Goal: Task Accomplishment & Management: Manage account settings

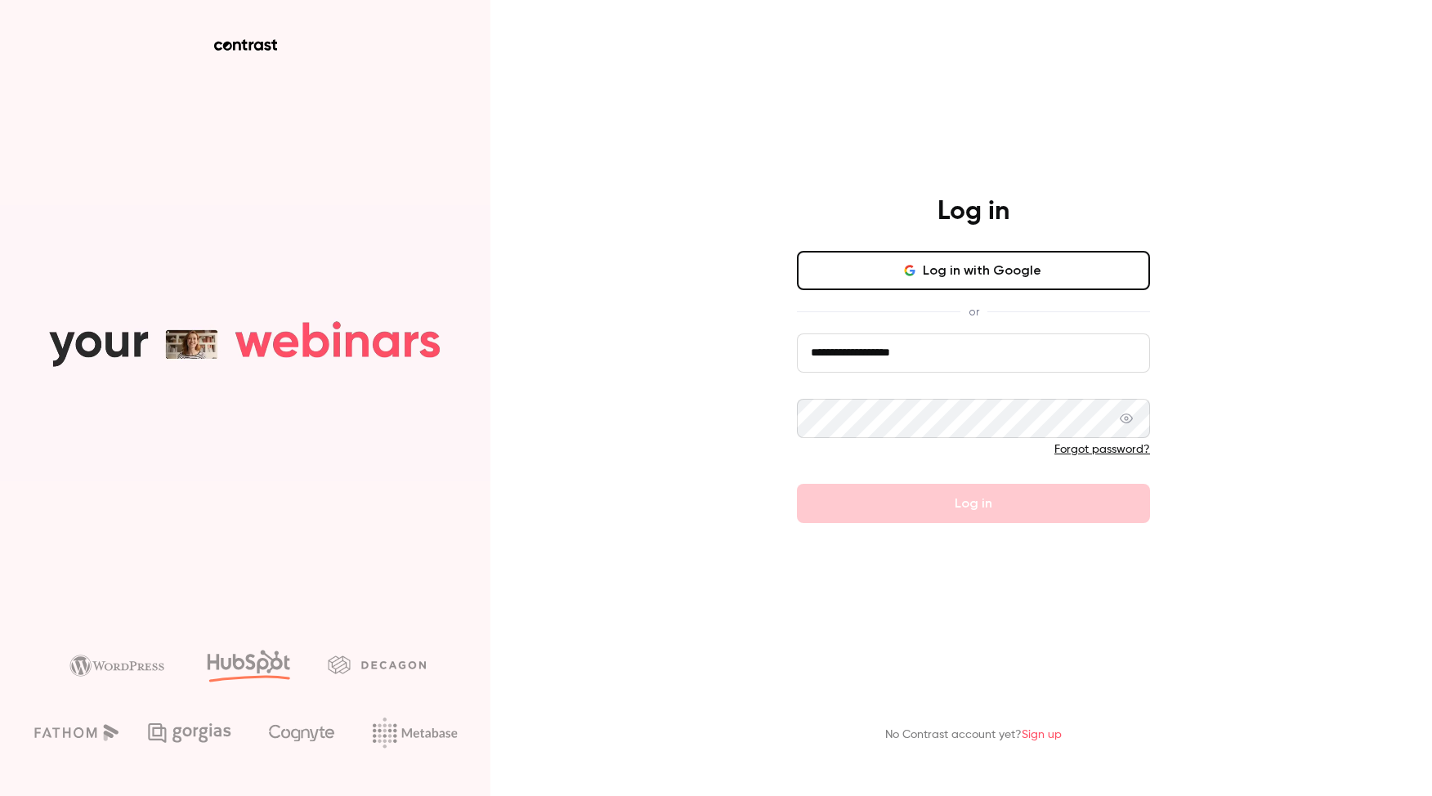
type input "**********"
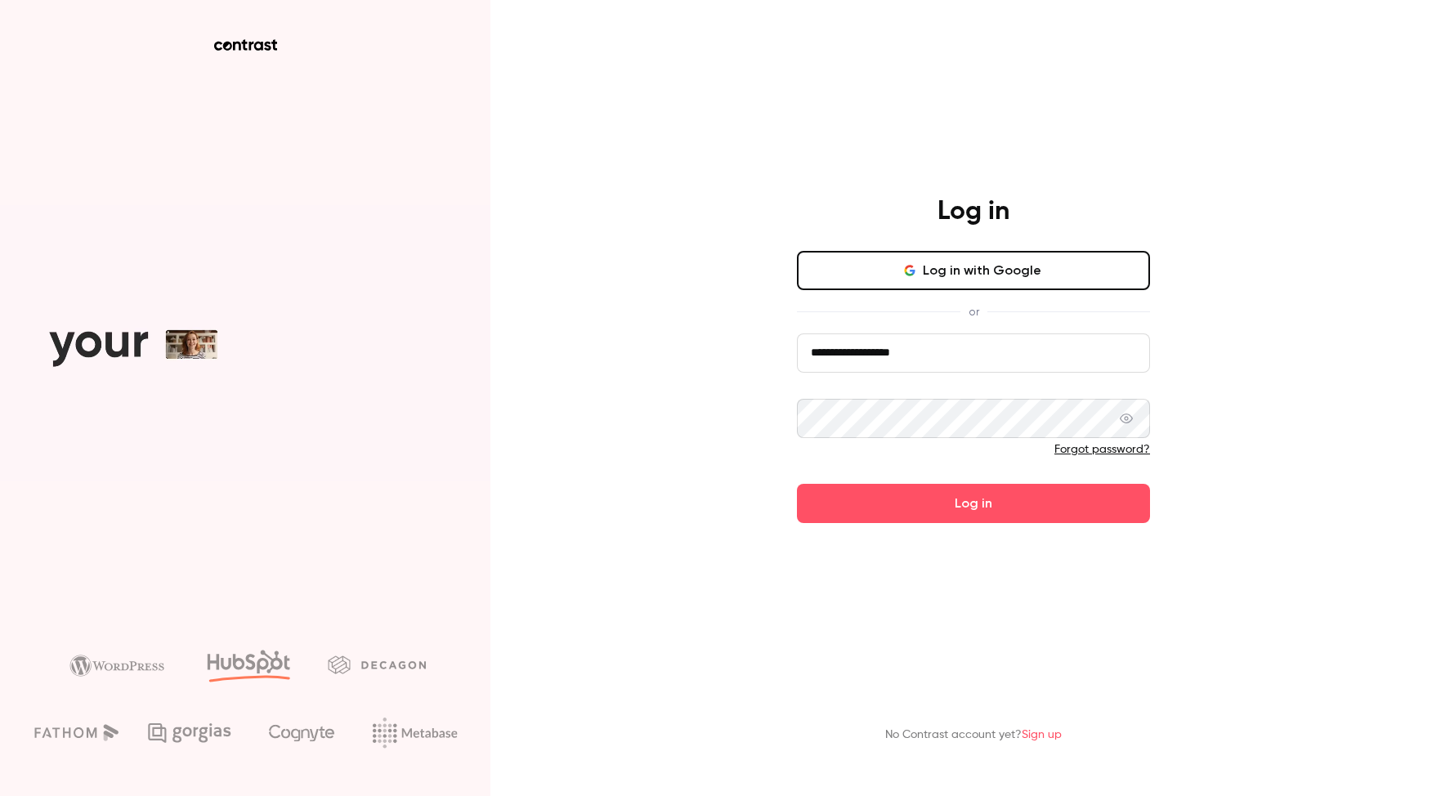
click at [973, 503] on button "Log in" at bounding box center [973, 503] width 353 height 39
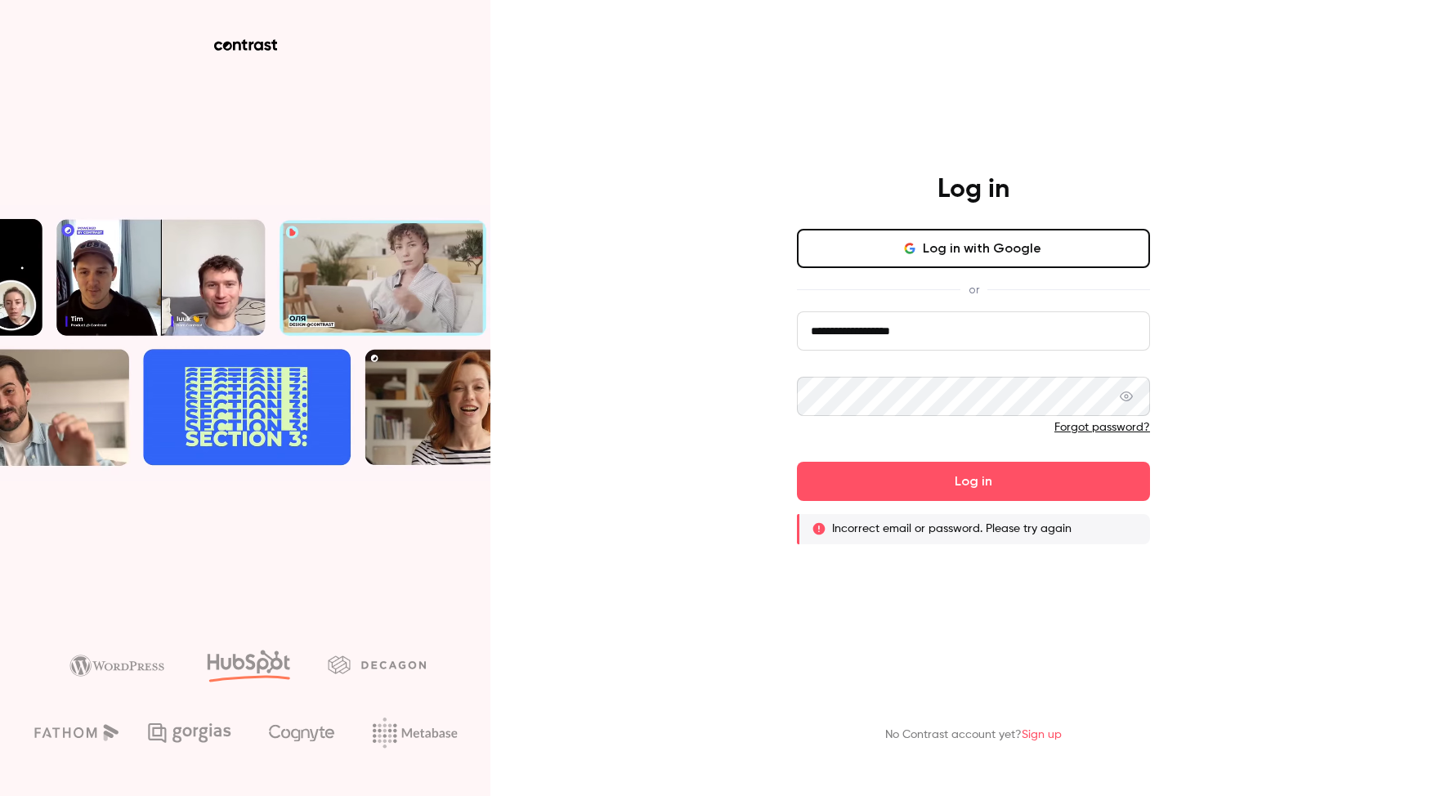
click at [1041, 734] on link "Sign up" at bounding box center [1042, 734] width 40 height 11
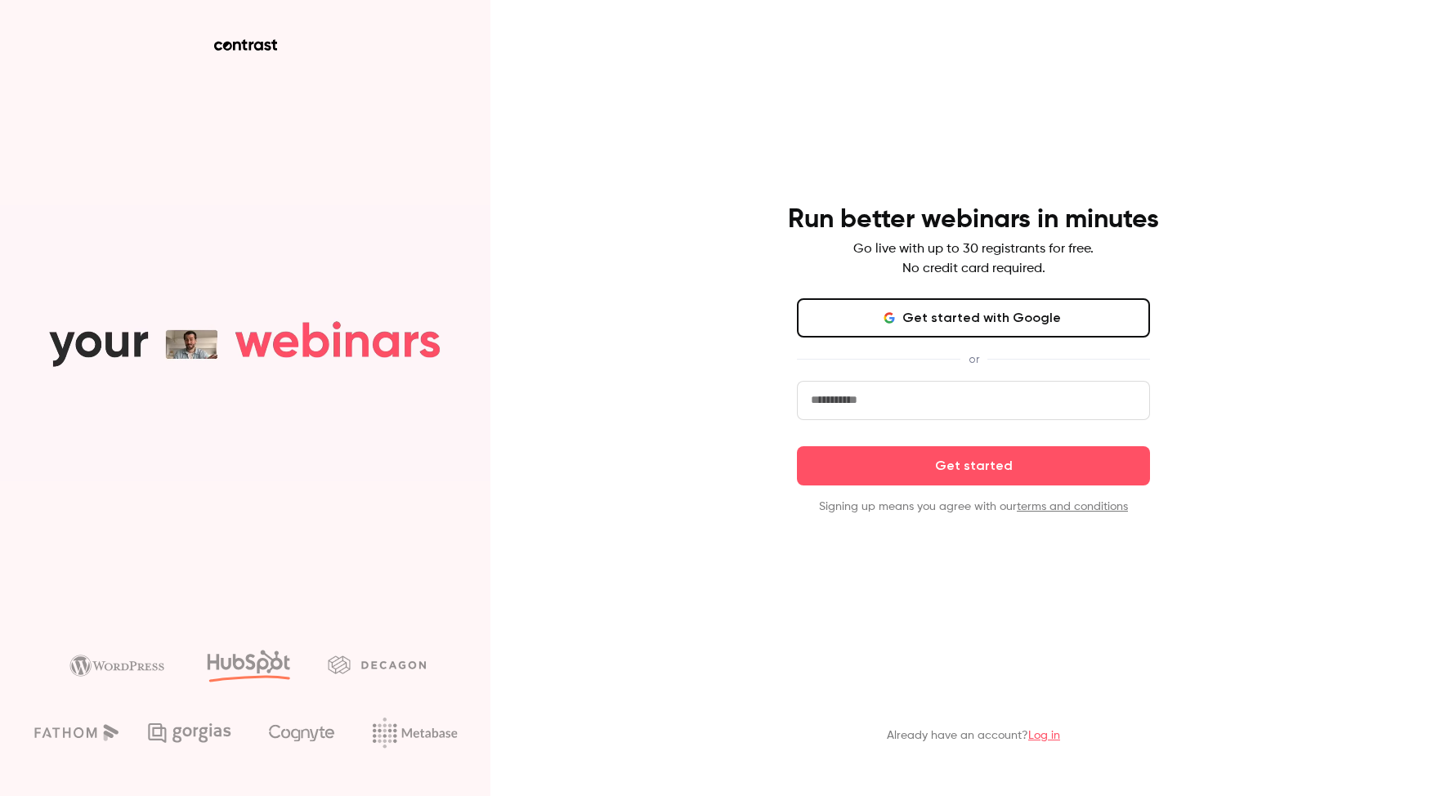
click at [883, 393] on input "email" at bounding box center [973, 400] width 353 height 39
type input "**********"
click at [973, 465] on button "Get started" at bounding box center [973, 465] width 353 height 39
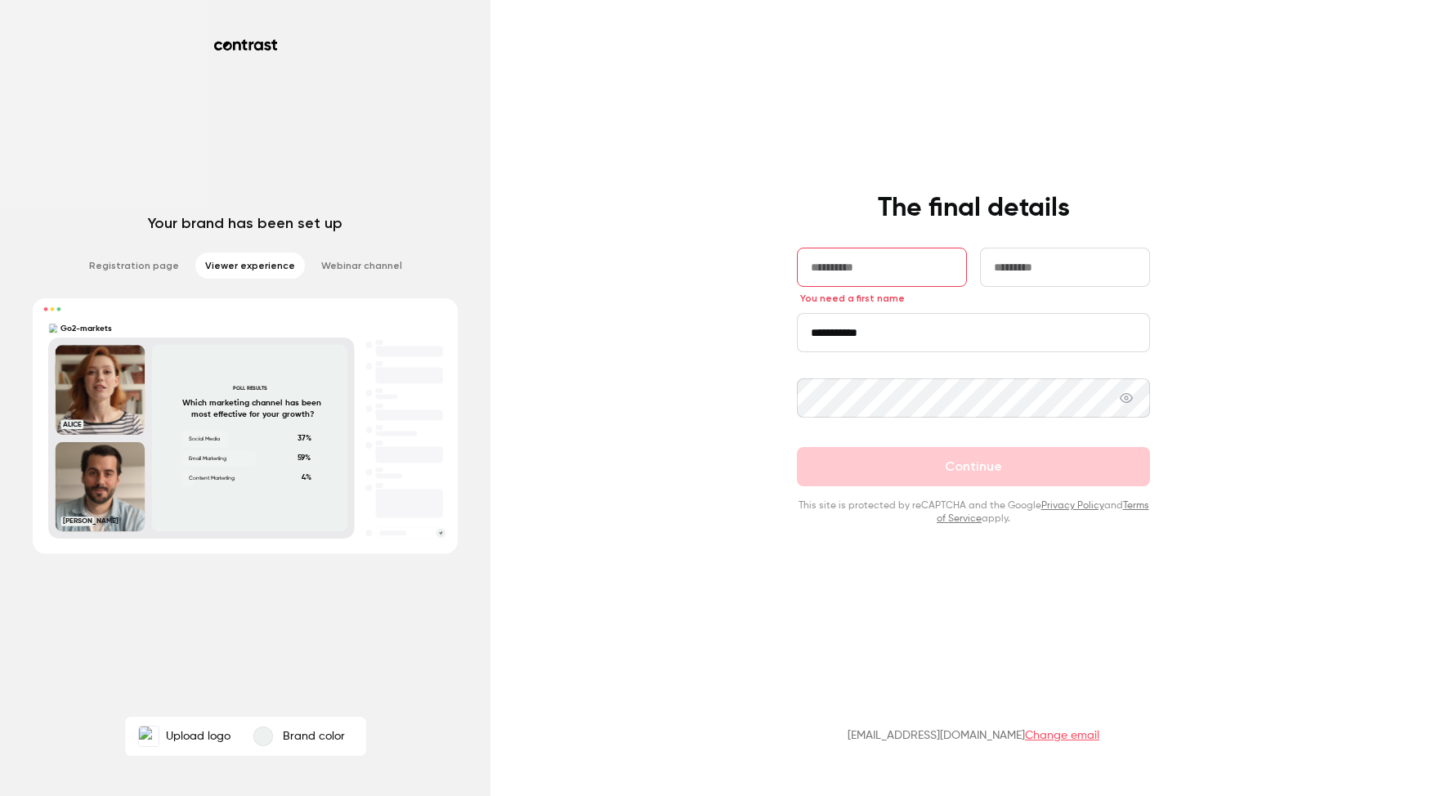
click at [742, 370] on div "**********" at bounding box center [716, 398] width 1432 height 796
click at [144, 743] on img at bounding box center [149, 737] width 20 height 20
click at [0, 0] on input "Upload logo" at bounding box center [0, 0] width 0 height 0
click at [865, 278] on input "text" at bounding box center [882, 267] width 170 height 39
type input "****"
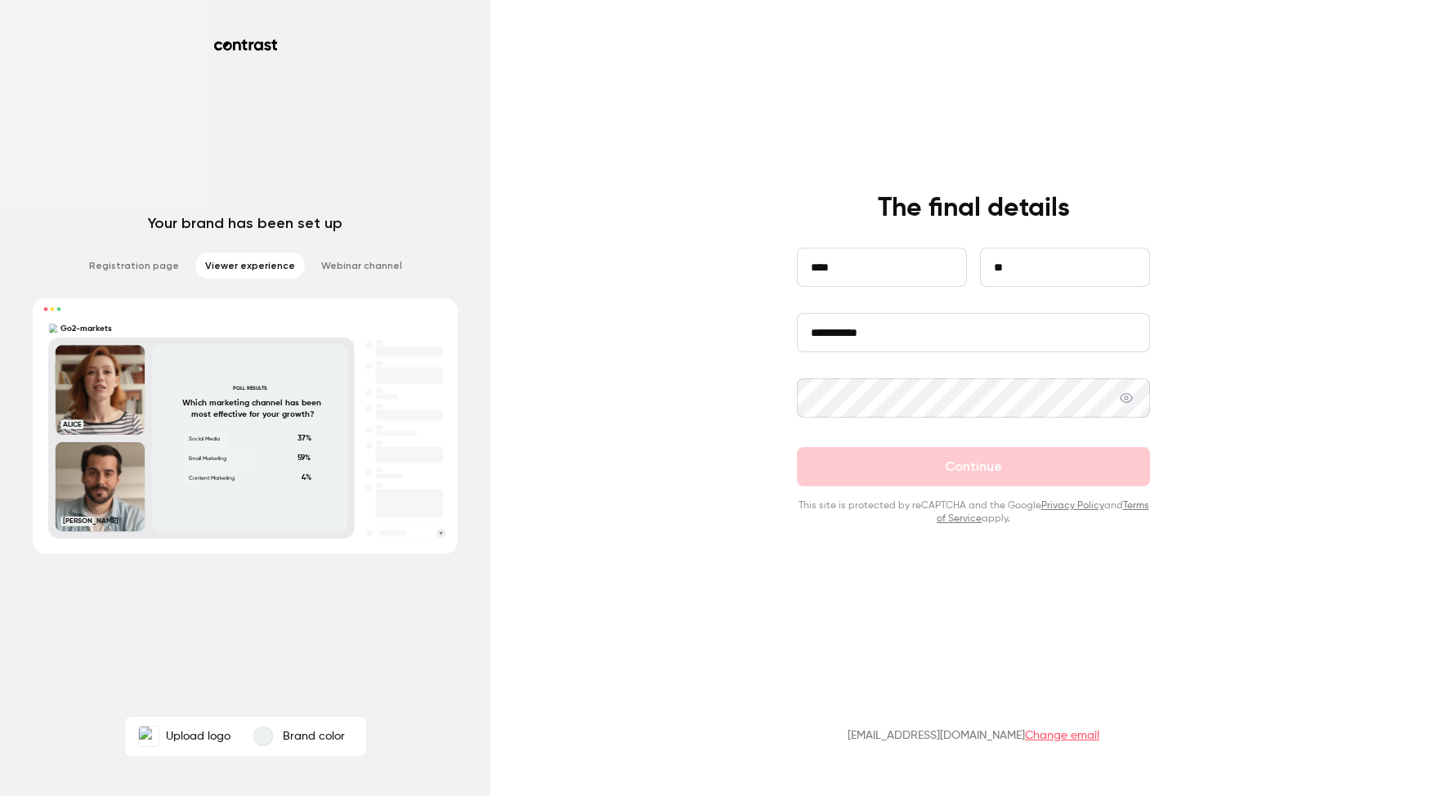
type input "*"
type input "*********"
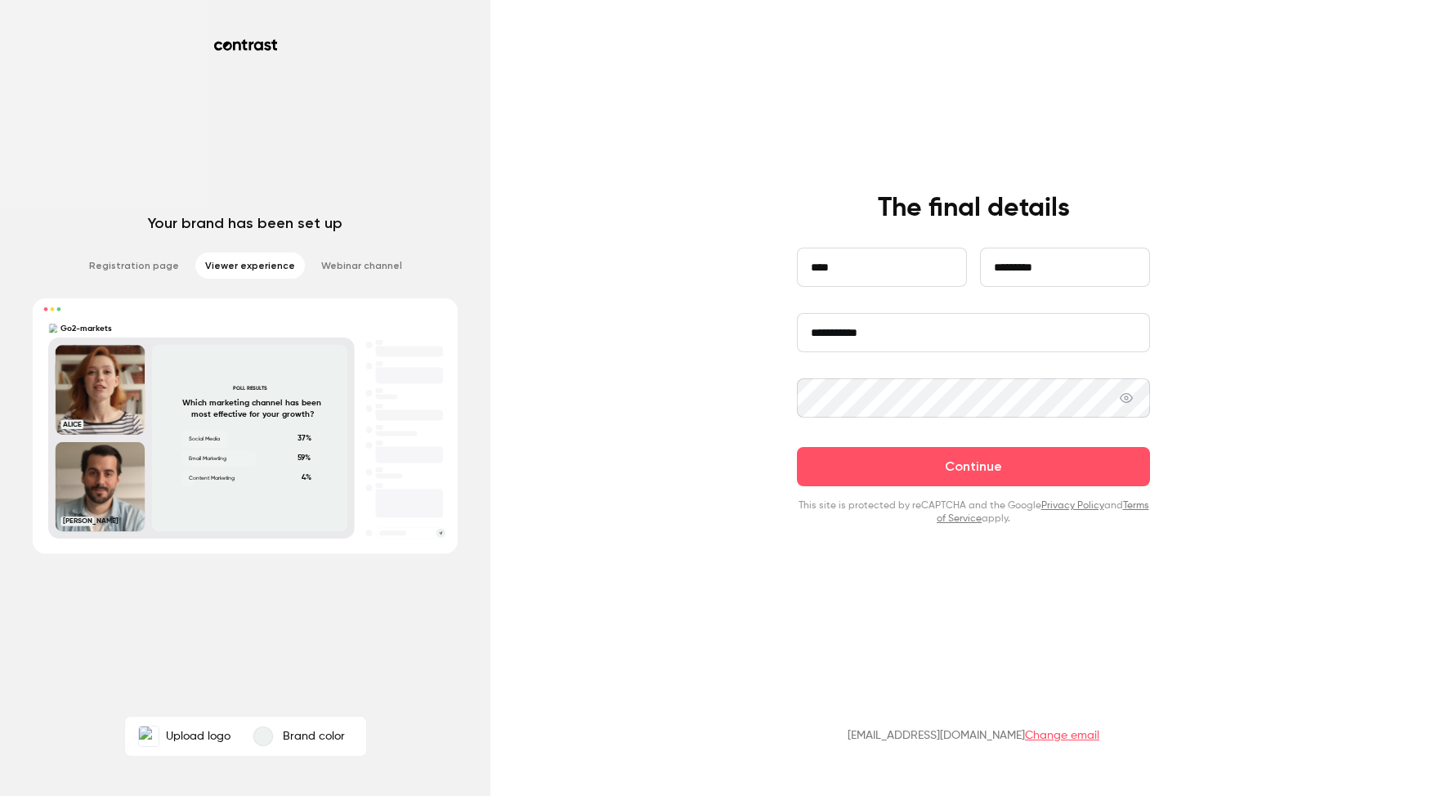
click at [973, 467] on button "Continue" at bounding box center [973, 466] width 353 height 39
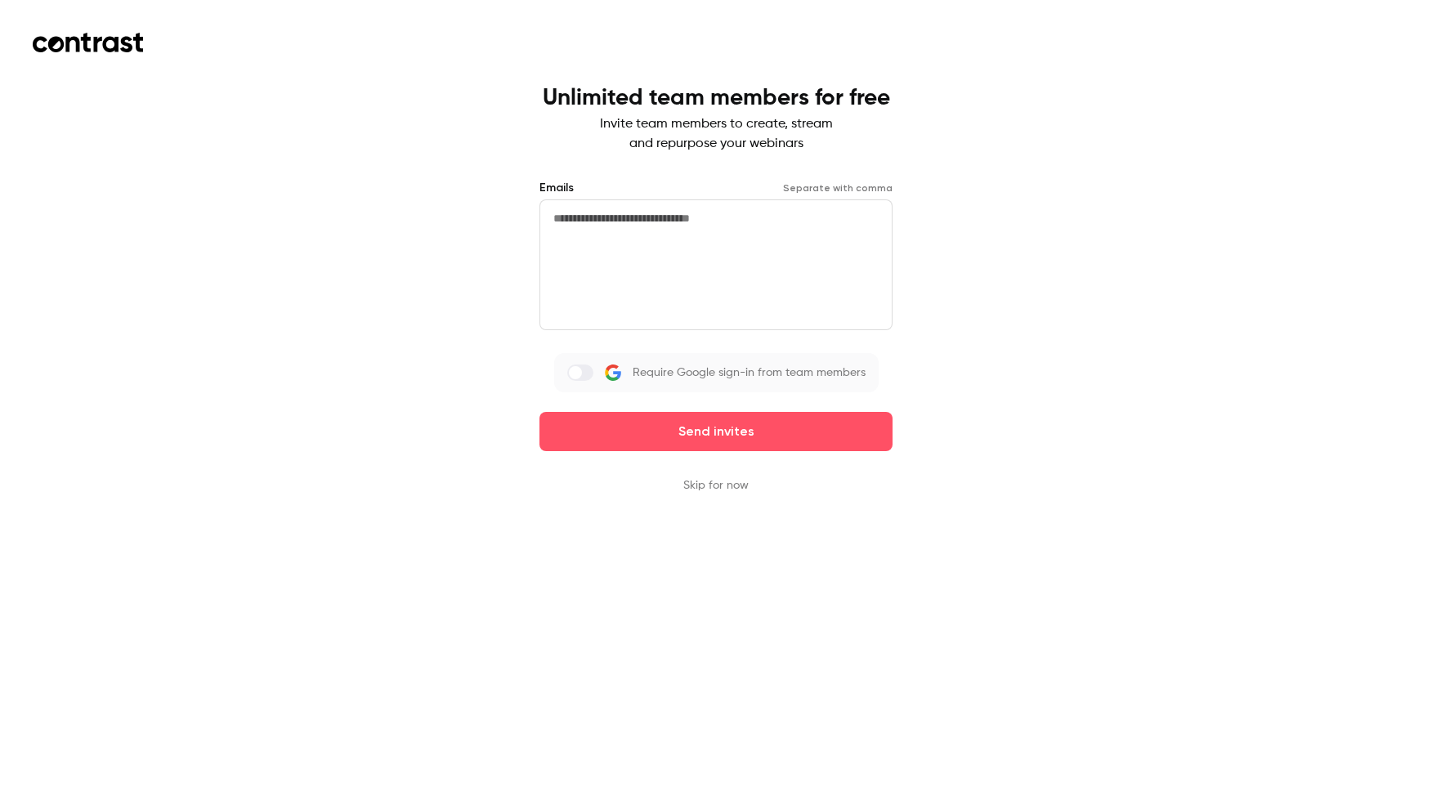
click at [715, 480] on button "Skip for now" at bounding box center [715, 485] width 65 height 16
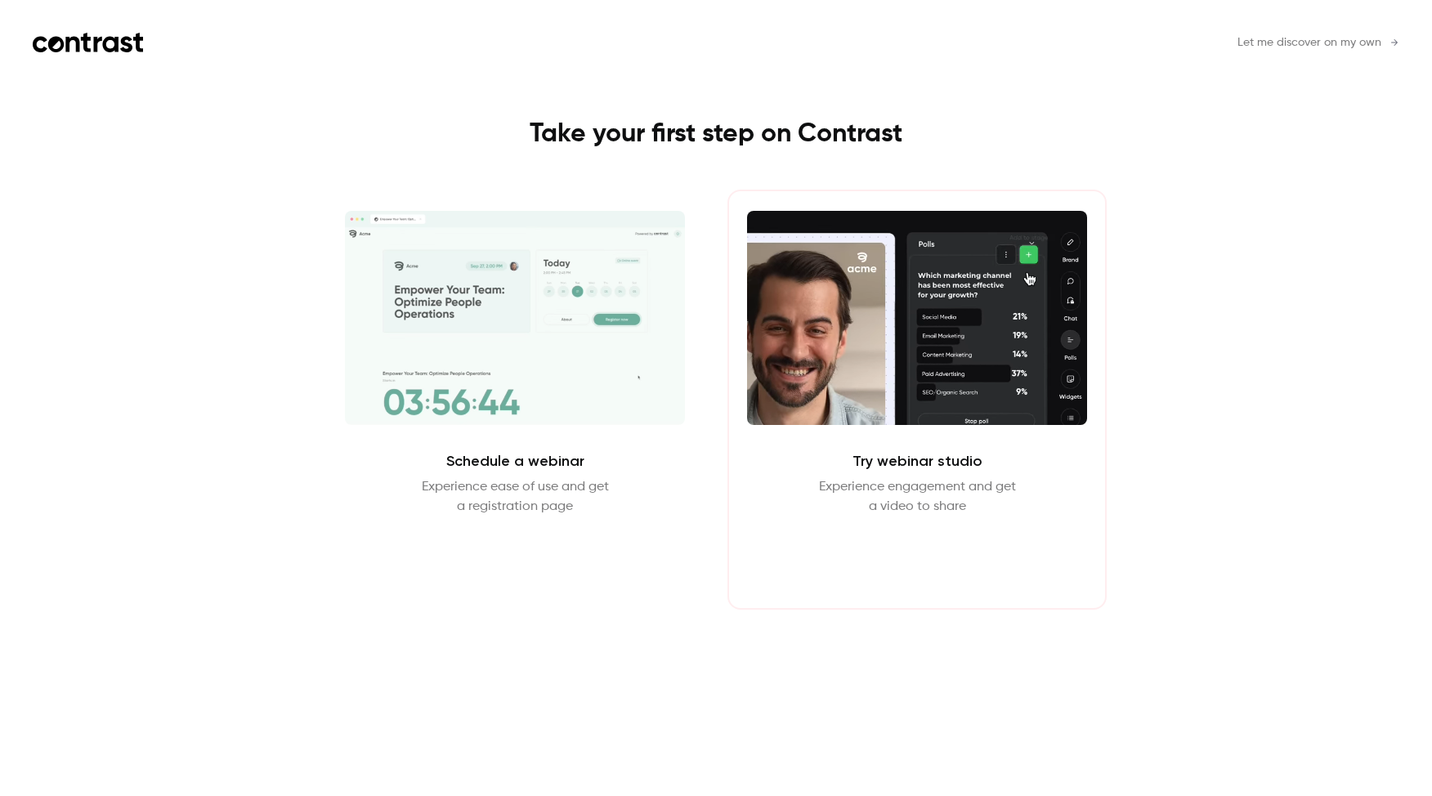
click at [905, 557] on button "Enter Studio" at bounding box center [917, 555] width 105 height 39
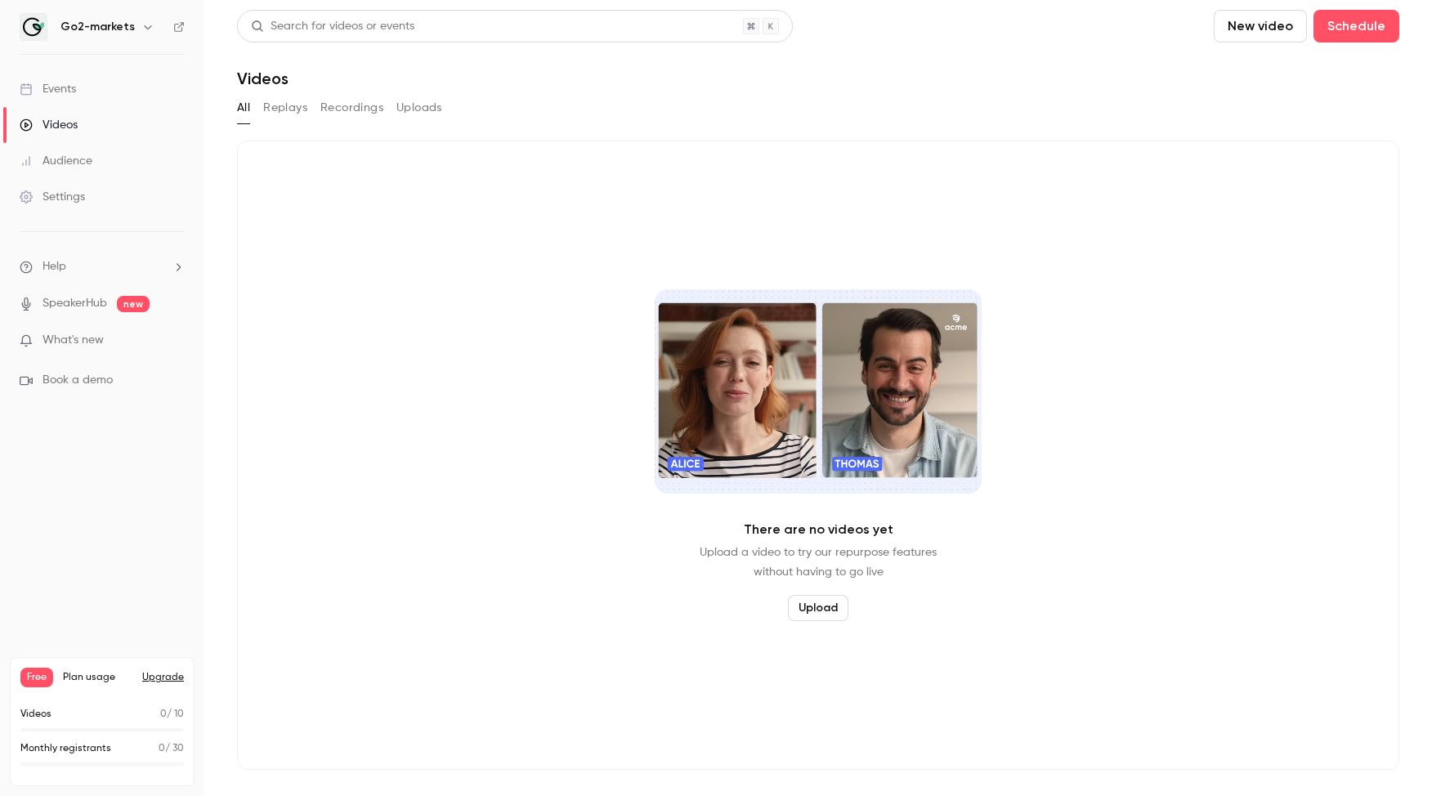
click at [60, 78] on link "Events" at bounding box center [102, 89] width 204 height 36
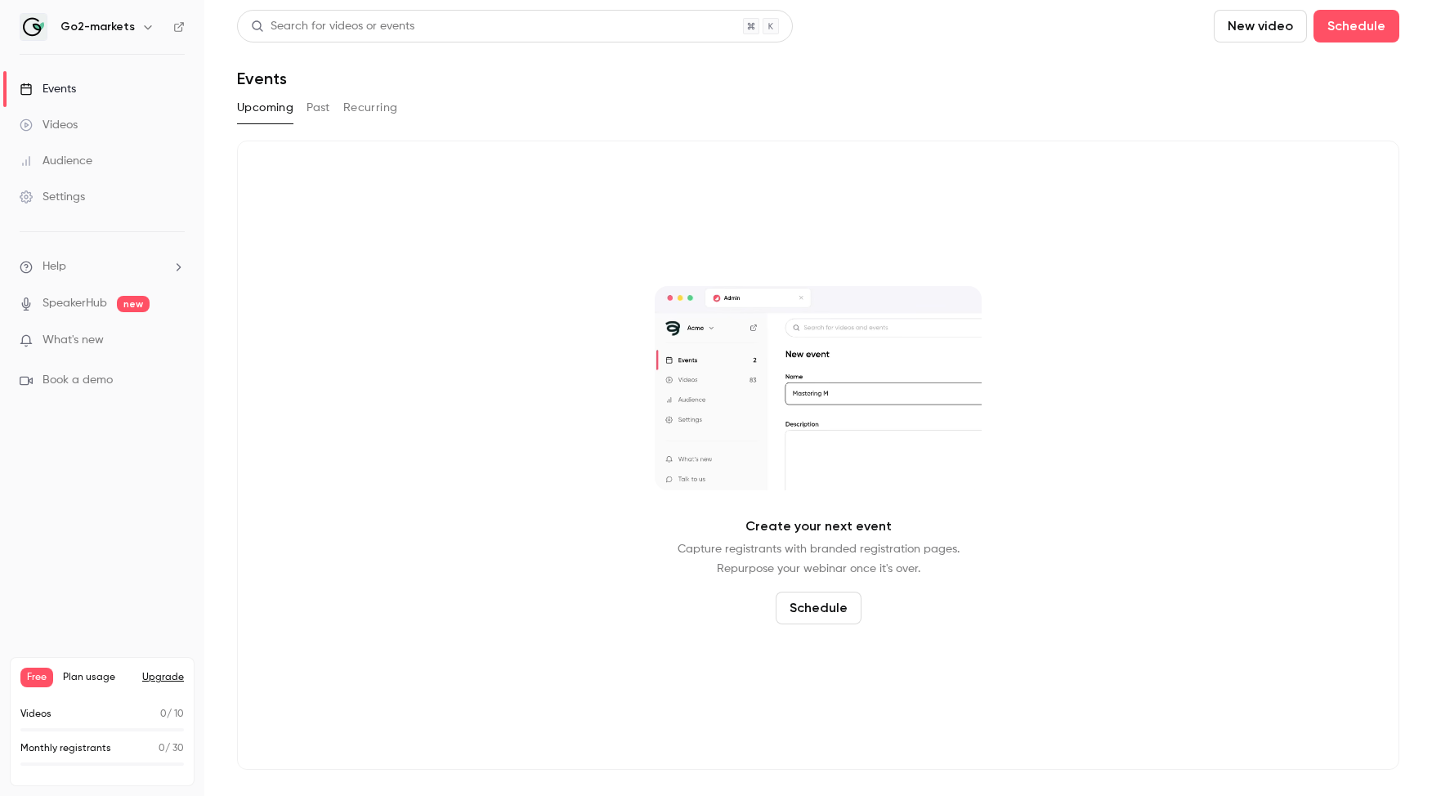
click at [67, 164] on div "Audience" at bounding box center [56, 161] width 73 height 16
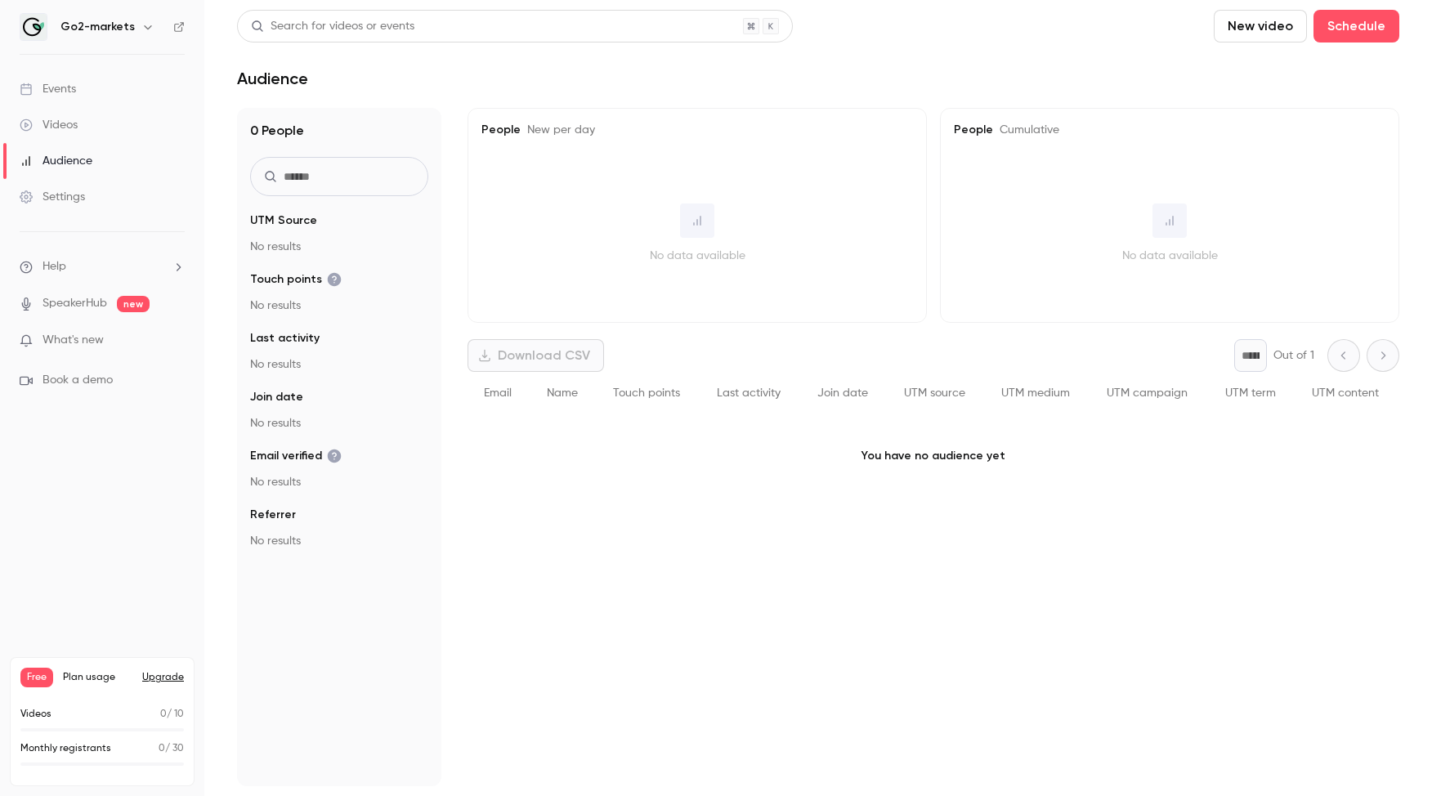
click at [141, 22] on icon "button" at bounding box center [147, 26] width 13 height 13
click at [141, 25] on div at bounding box center [716, 398] width 1432 height 796
click at [69, 349] on li "What's new" at bounding box center [102, 342] width 165 height 20
click at [69, 338] on span "What's new" at bounding box center [72, 340] width 61 height 17
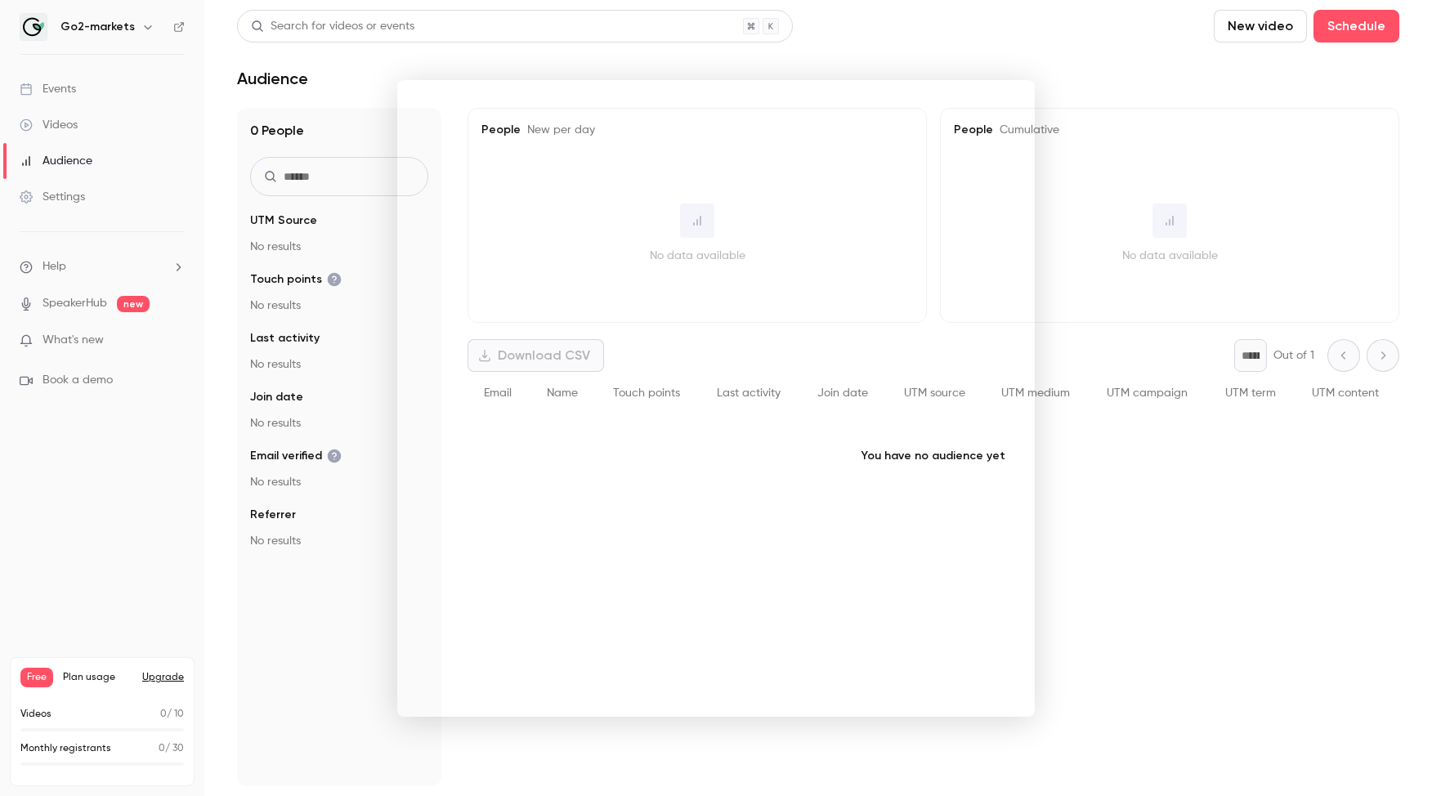
click at [101, 508] on div at bounding box center [716, 398] width 1432 height 796
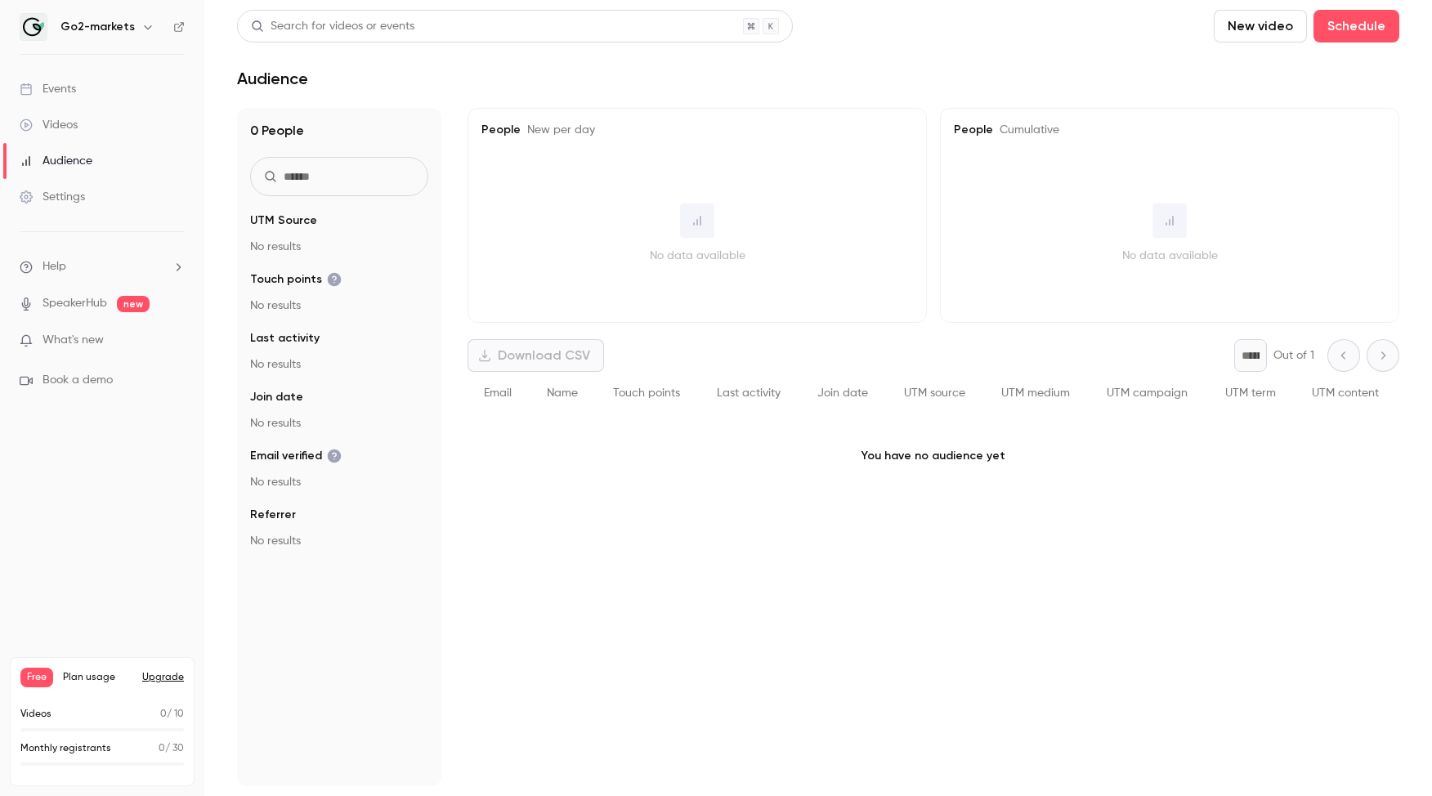
click at [65, 274] on span "Help" at bounding box center [54, 266] width 24 height 17
click at [42, 127] on div at bounding box center [716, 398] width 1432 height 796
click at [49, 87] on div "Events" at bounding box center [48, 89] width 56 height 16
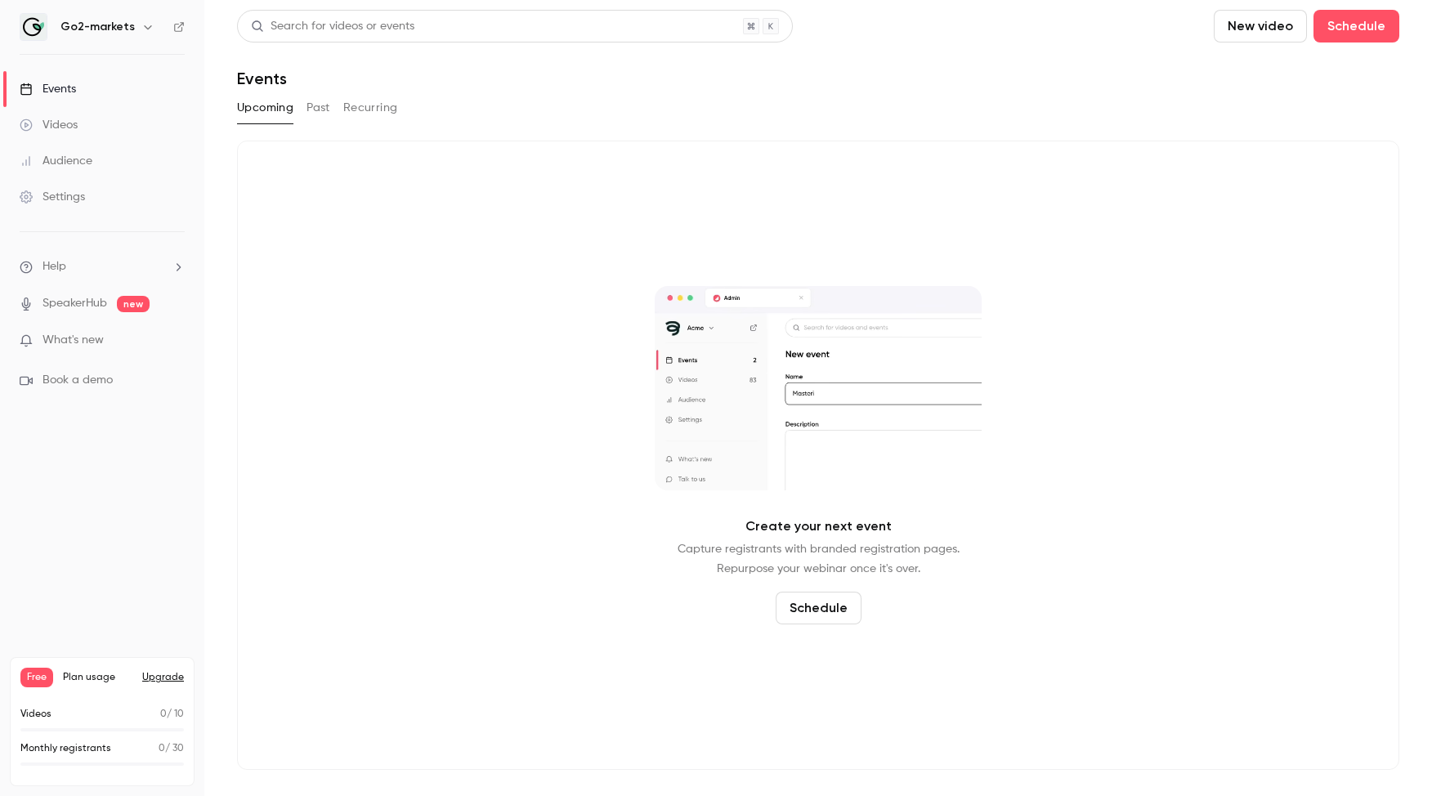
click at [87, 29] on h6 "Go2-markets" at bounding box center [97, 27] width 74 height 16
click at [129, 27] on h6 "Go2-markets" at bounding box center [97, 27] width 74 height 16
click at [141, 29] on icon "button" at bounding box center [147, 26] width 13 height 13
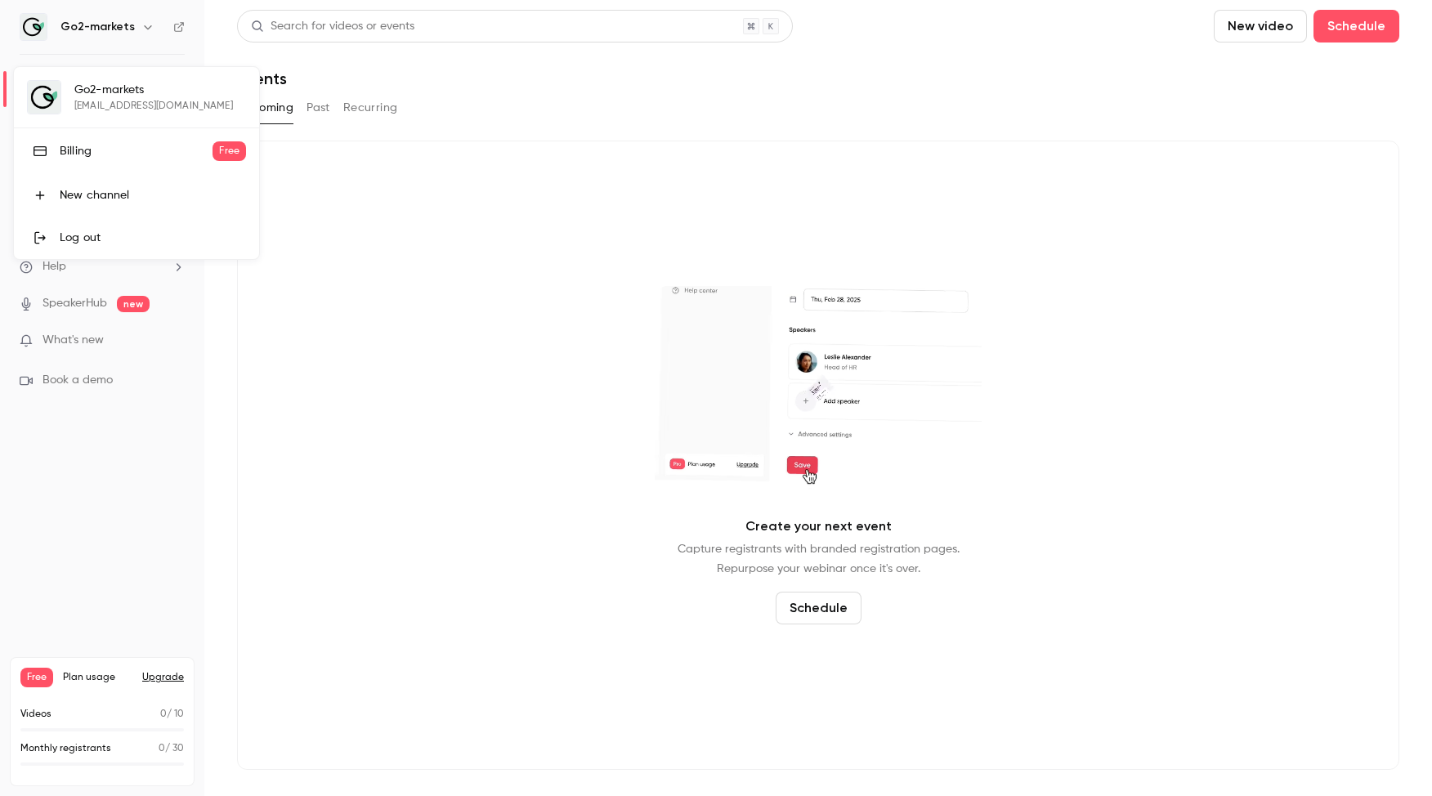
click at [92, 146] on div "Billing" at bounding box center [136, 151] width 153 height 16
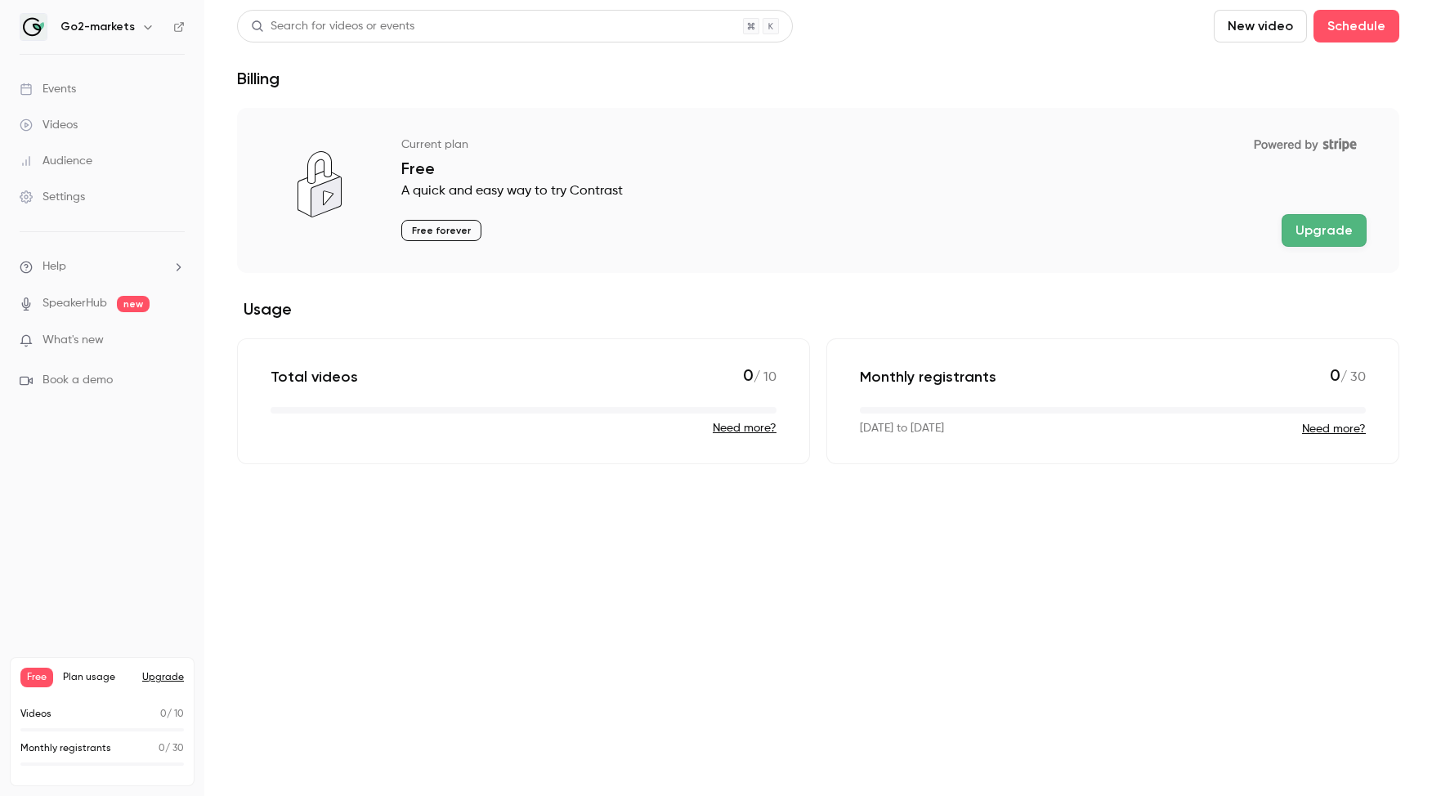
click at [142, 20] on icon "button" at bounding box center [147, 26] width 13 height 13
click at [120, 240] on div "Log out" at bounding box center [153, 238] width 186 height 16
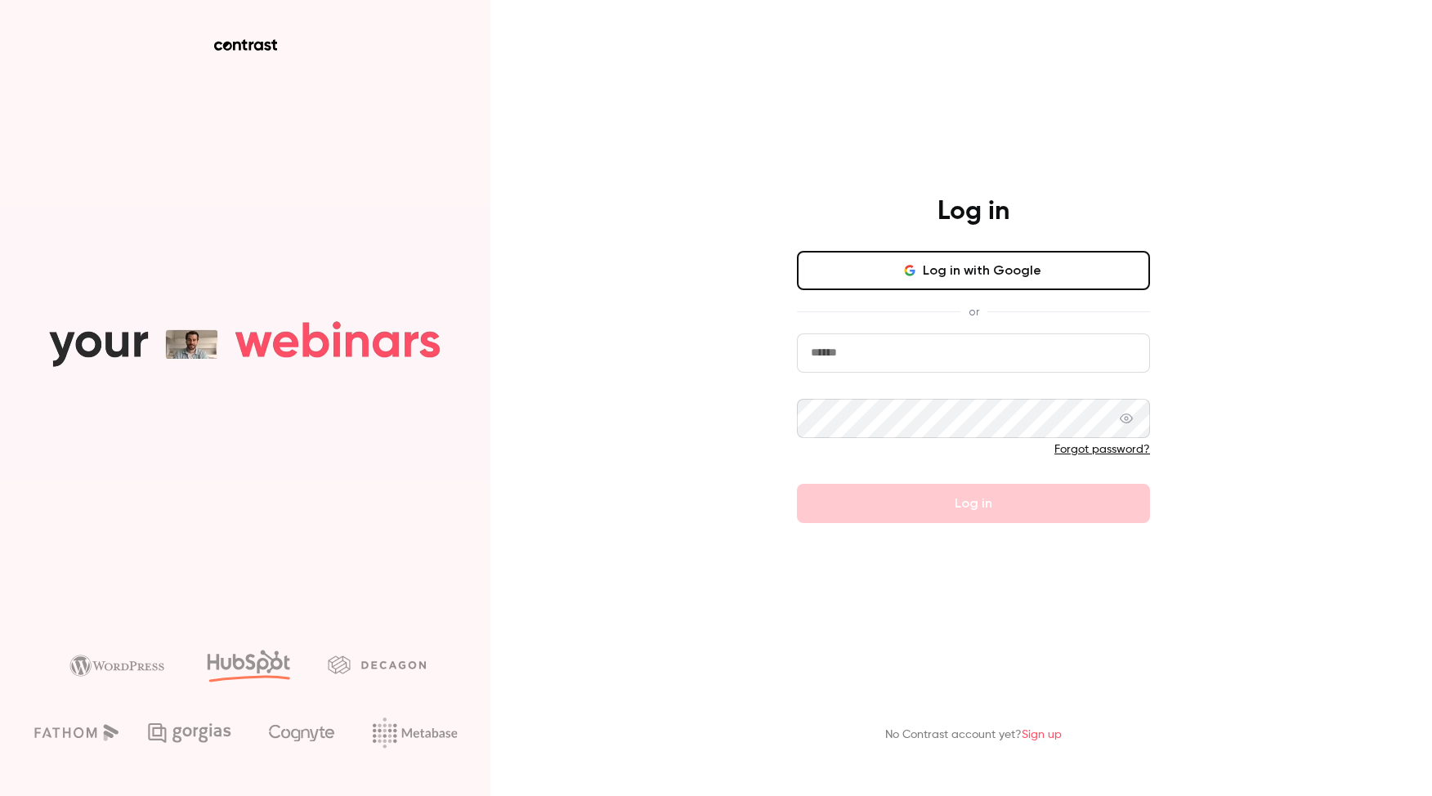
drag, startPoint x: 880, startPoint y: 373, endPoint x: 889, endPoint y: 358, distance: 17.2
click at [880, 373] on form "Forgot password? Log in" at bounding box center [973, 428] width 353 height 190
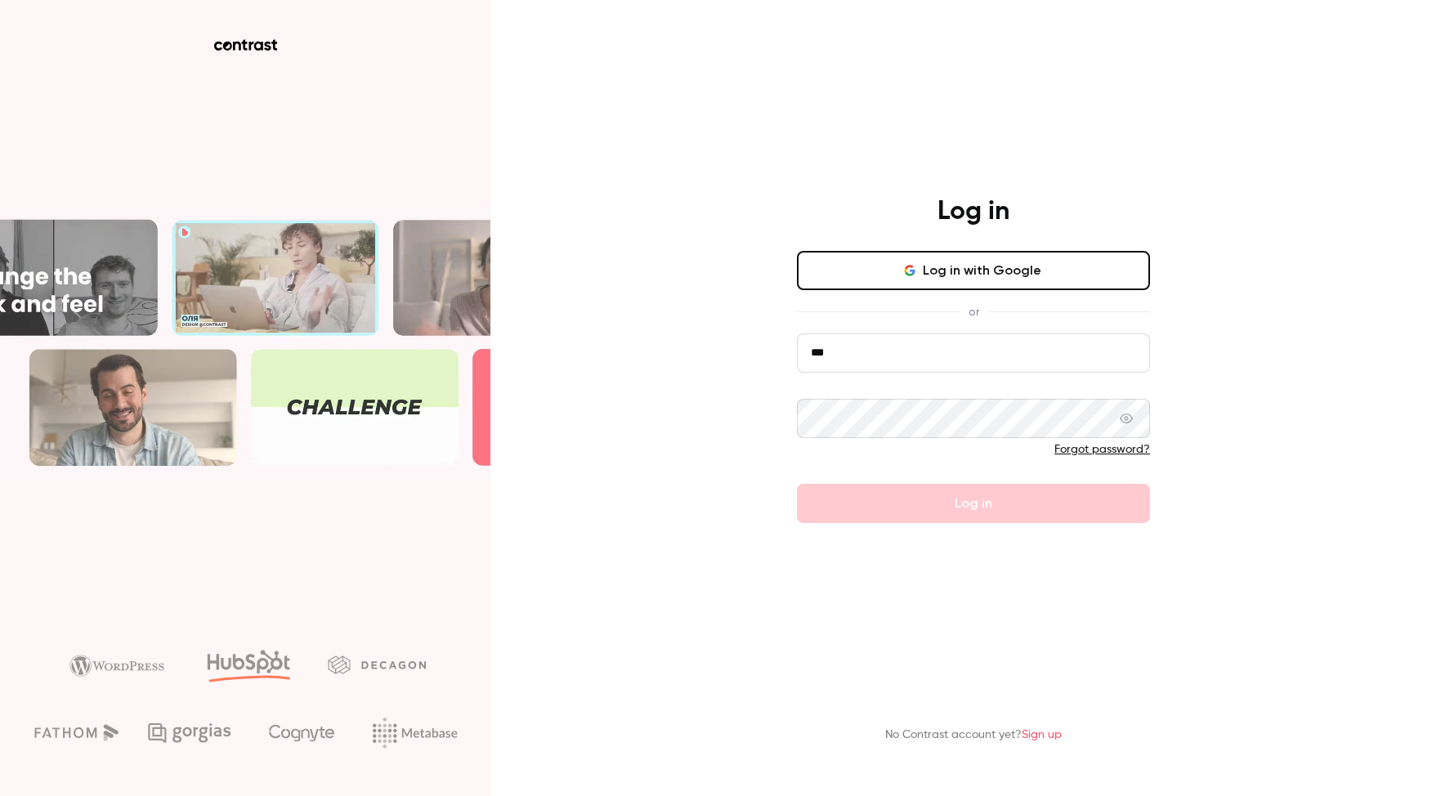
click at [870, 358] on input "***" at bounding box center [973, 352] width 353 height 39
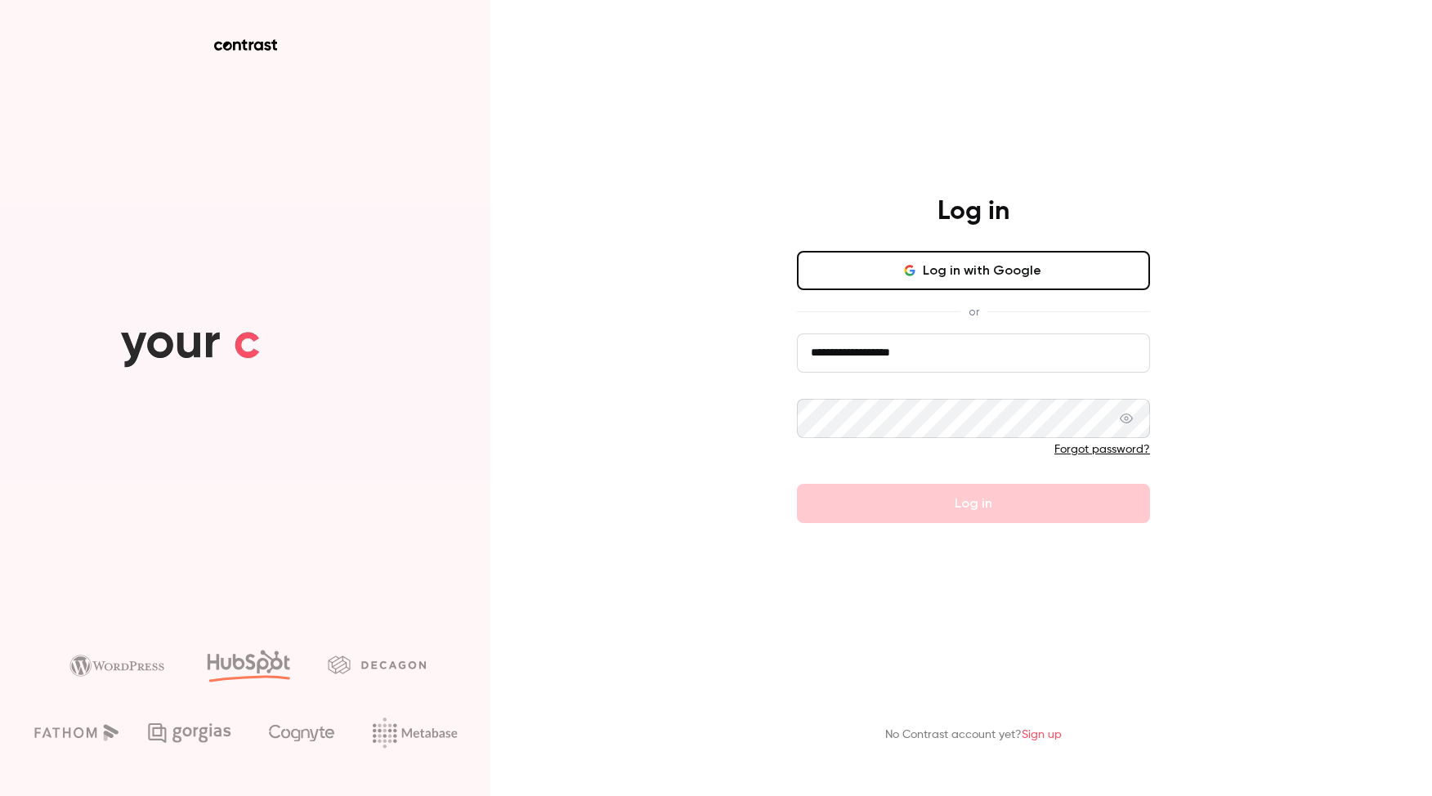
type input "**********"
